Goal: Task Accomplishment & Management: Manage account settings

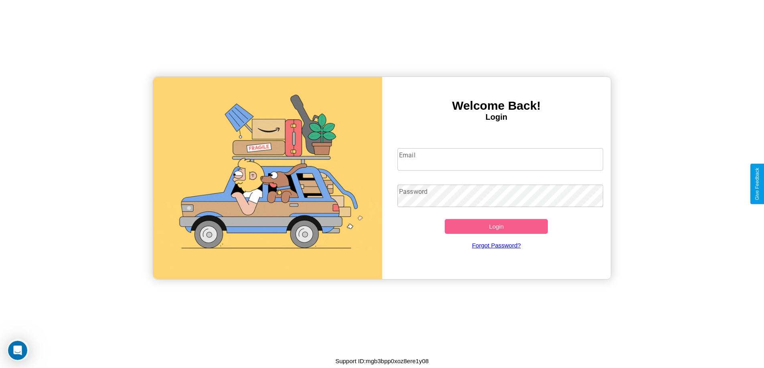
click at [500, 160] on input "Email" at bounding box center [500, 159] width 206 height 22
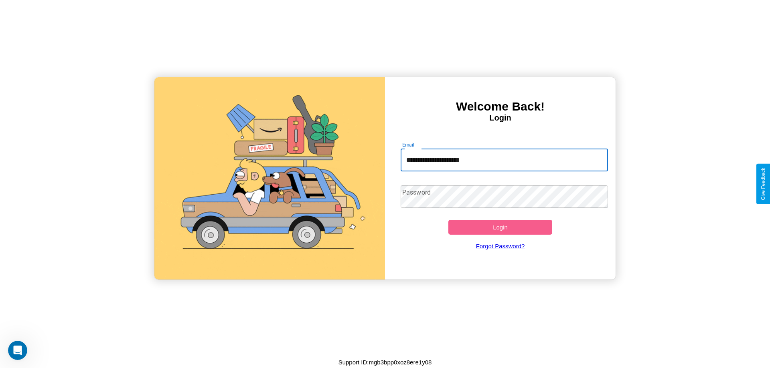
type input "**********"
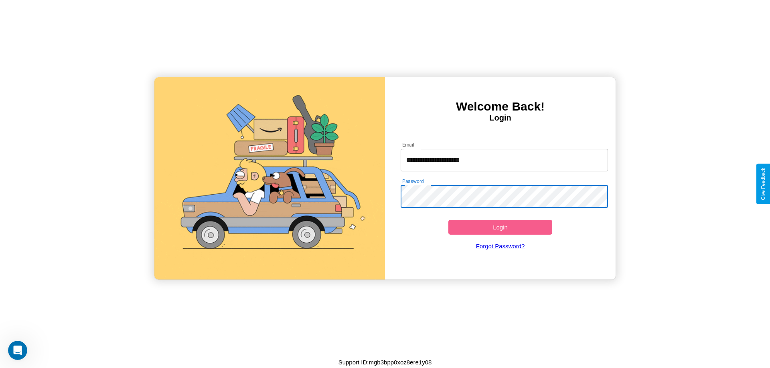
click at [500, 227] on button "Login" at bounding box center [500, 227] width 104 height 15
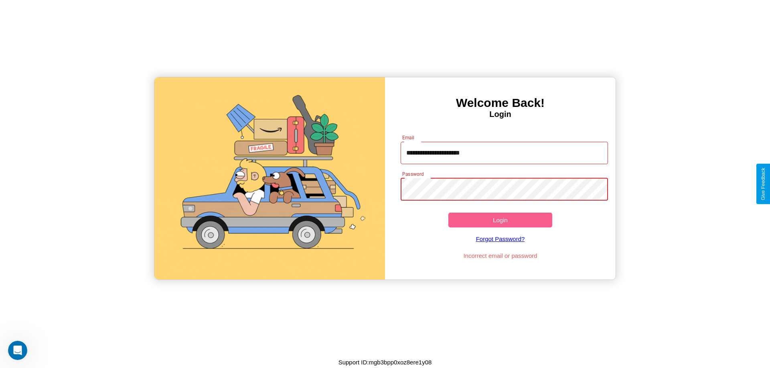
click at [500, 220] on button "Login" at bounding box center [500, 220] width 104 height 15
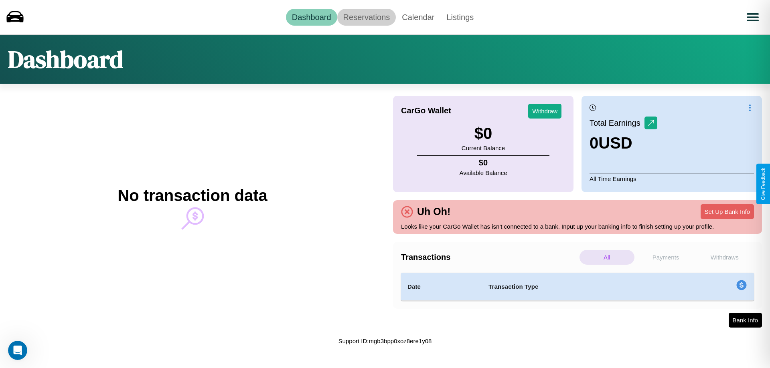
click at [366, 17] on link "Reservations" at bounding box center [366, 17] width 59 height 17
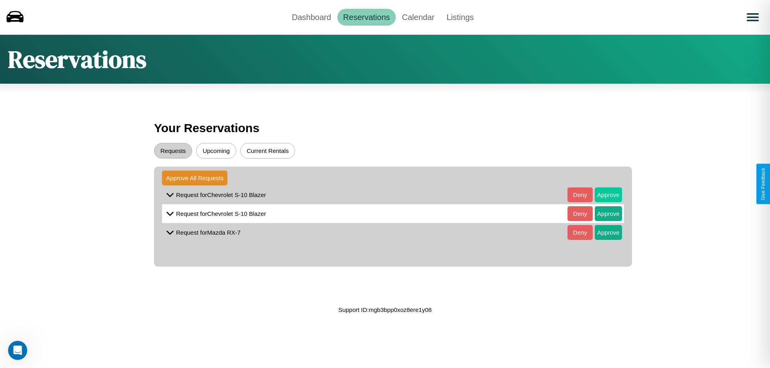
click at [602, 195] on button "Approve" at bounding box center [608, 195] width 27 height 15
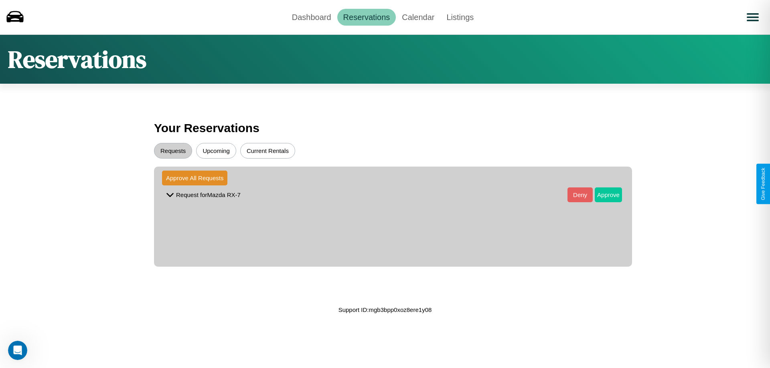
click at [602, 195] on button "Approve" at bounding box center [608, 195] width 27 height 15
